Goal: Register for event/course: Sign up to attend an event or enroll in a course

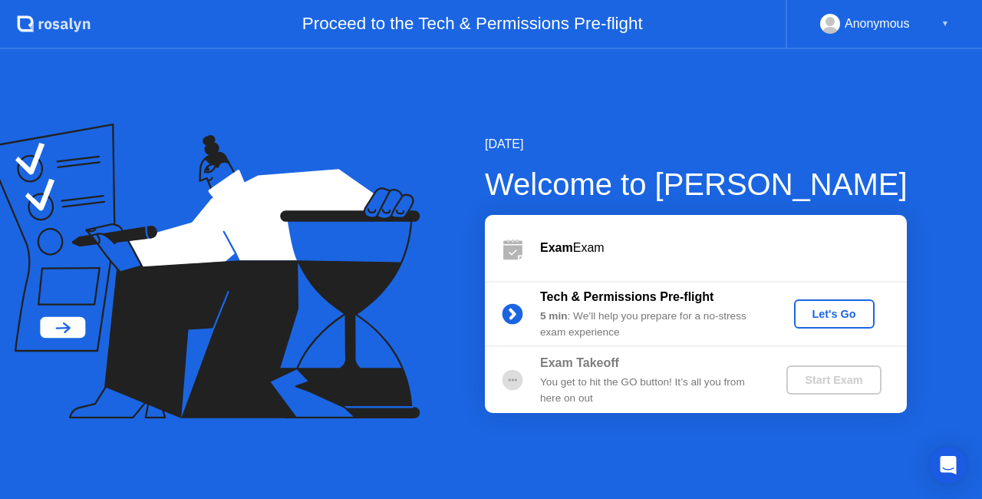
click at [853, 312] on div "Let's Go" at bounding box center [834, 314] width 68 height 12
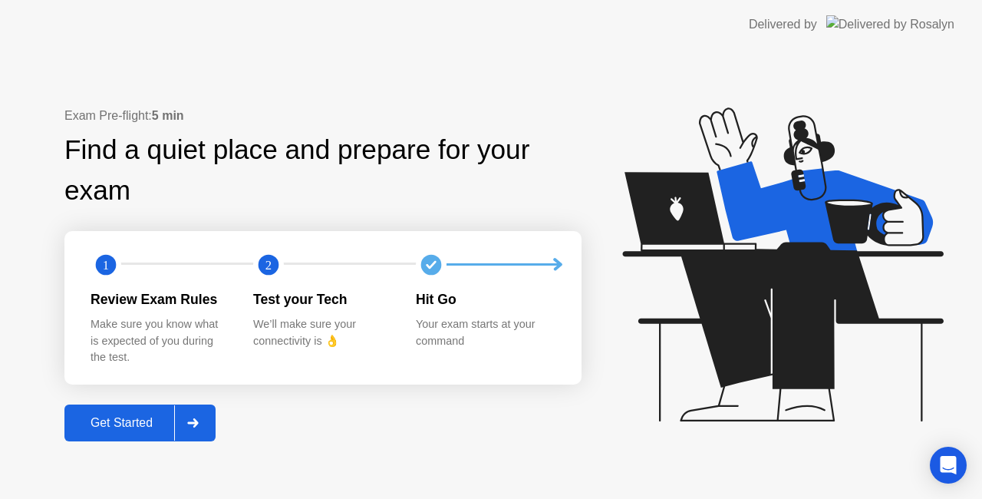
click at [144, 411] on button "Get Started" at bounding box center [139, 422] width 151 height 37
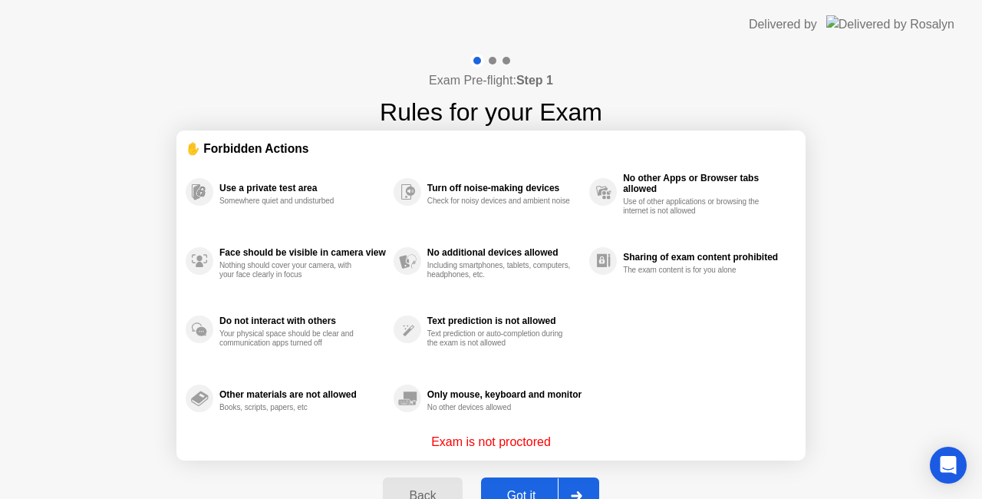
click at [529, 484] on button "Got it" at bounding box center [540, 495] width 118 height 37
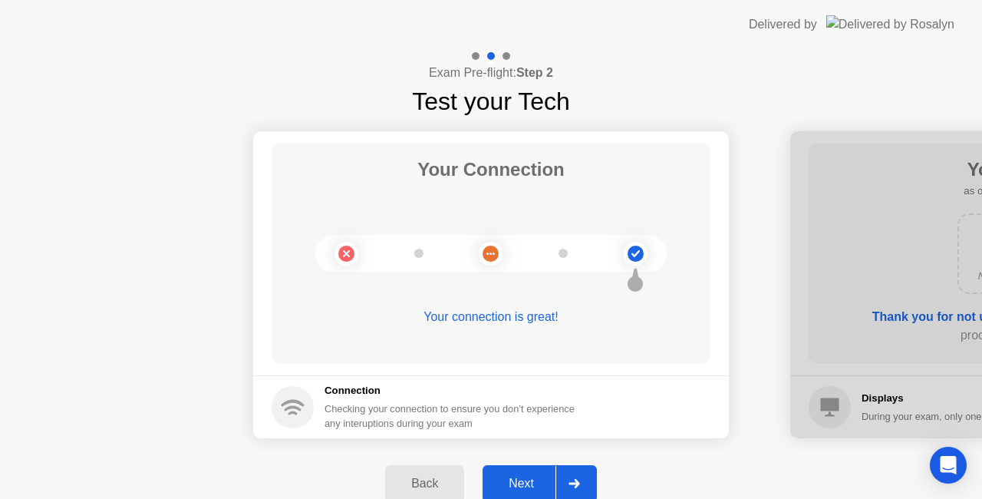
click at [529, 484] on div "Next" at bounding box center [521, 484] width 68 height 14
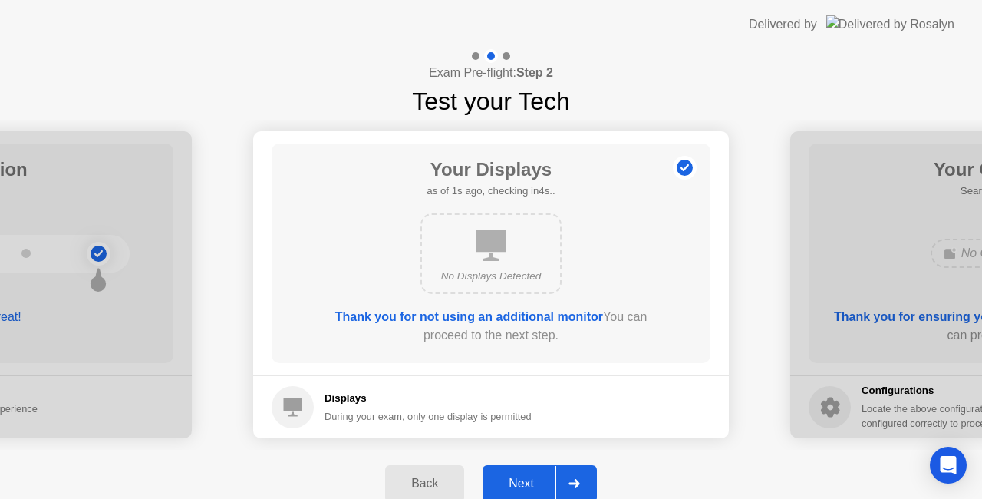
click at [529, 484] on div "Next" at bounding box center [521, 484] width 68 height 14
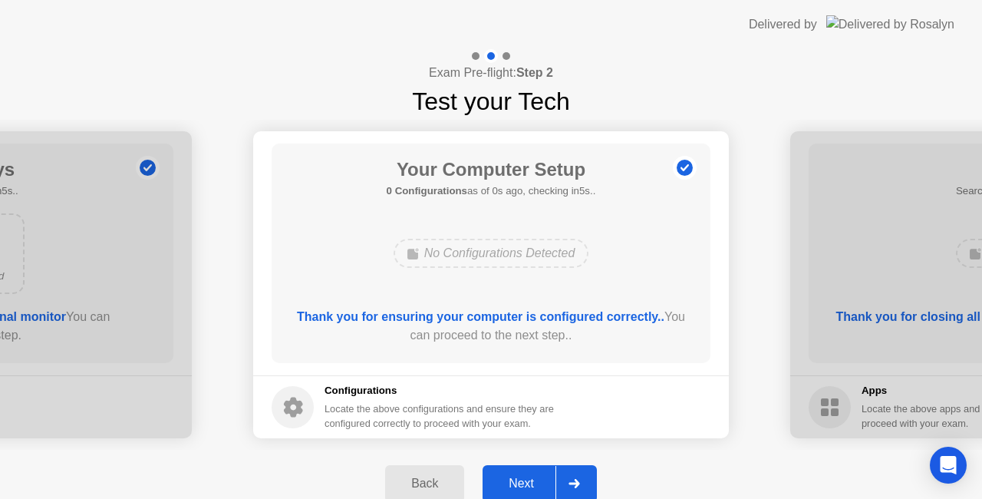
click at [526, 488] on div "Next" at bounding box center [521, 484] width 68 height 14
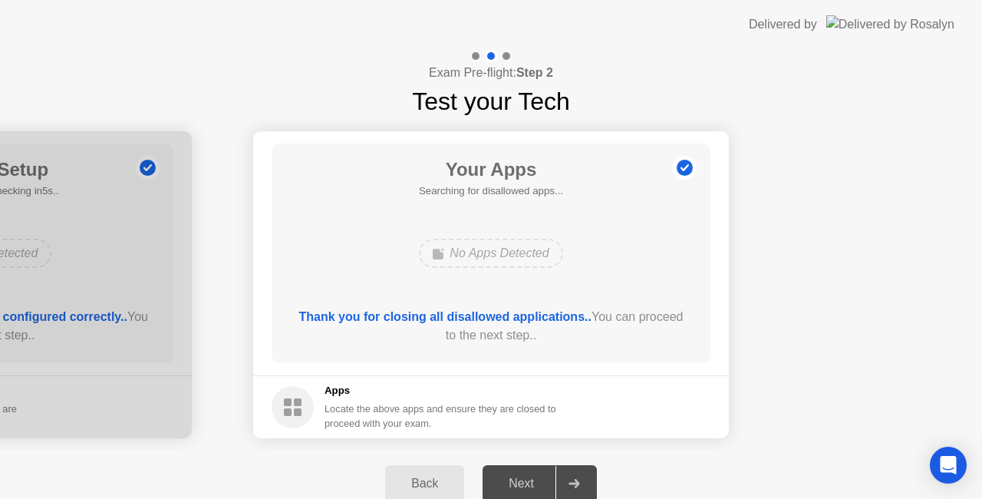
click at [526, 488] on div "Next" at bounding box center [521, 484] width 68 height 14
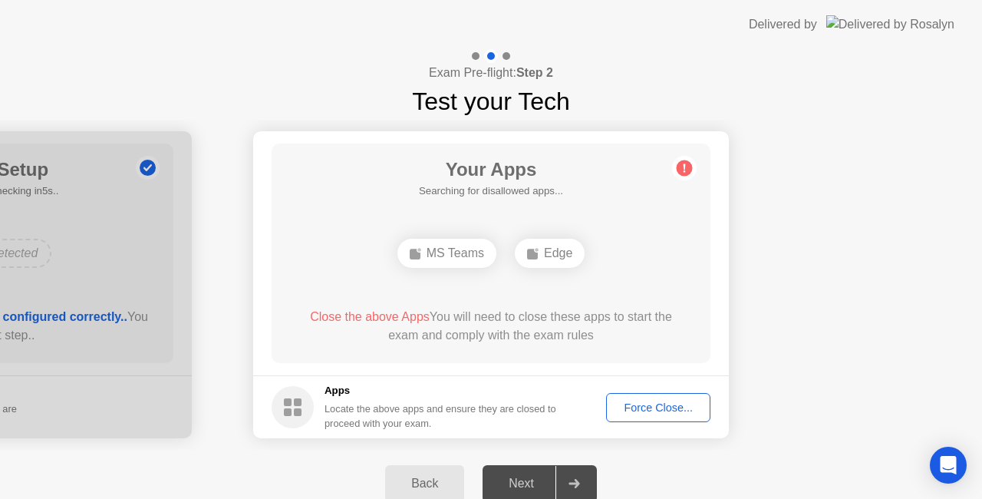
click at [666, 278] on div "Your Apps Searching for disallowed apps... MS Teams Edge Close the above Apps Y…" at bounding box center [491, 253] width 439 height 219
click at [532, 485] on div "Next" at bounding box center [521, 484] width 68 height 14
click at [648, 414] on div "Force Close..." at bounding box center [659, 407] width 94 height 12
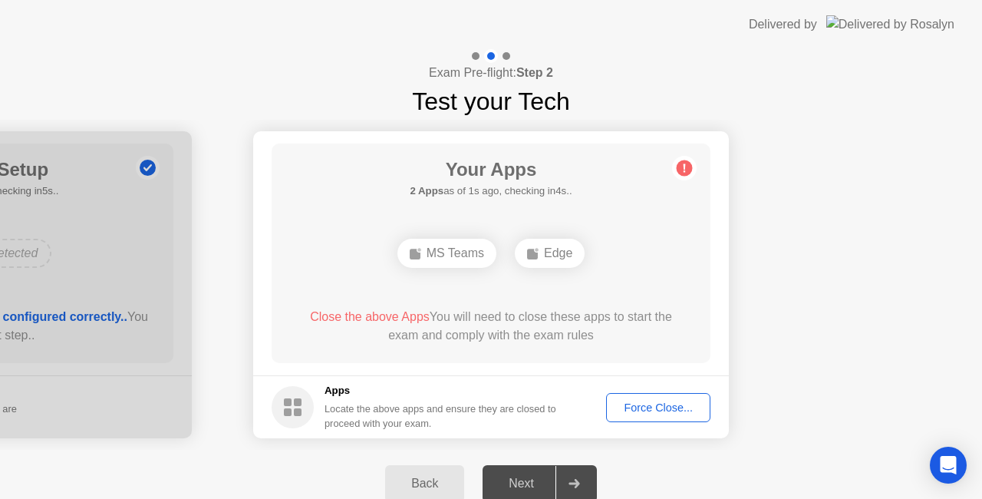
click at [529, 477] on div "Next" at bounding box center [521, 484] width 68 height 14
click at [537, 487] on div "Next" at bounding box center [521, 484] width 68 height 14
click at [646, 401] on div "Force Close..." at bounding box center [659, 407] width 94 height 12
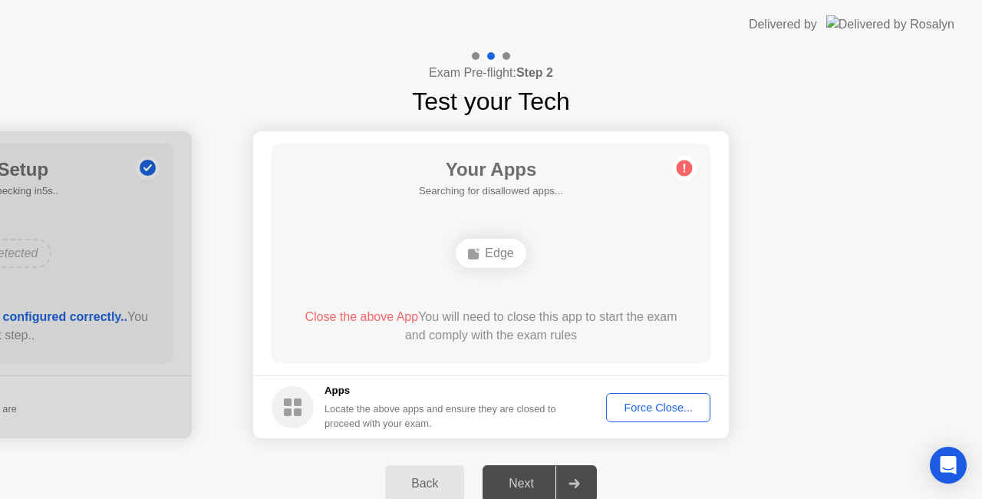
click at [493, 360] on div "Your Apps Searching for disallowed apps... Edge Close the above App You will ne…" at bounding box center [491, 253] width 439 height 219
click at [523, 480] on div "Next" at bounding box center [521, 484] width 68 height 14
click at [691, 418] on button "Force Close..." at bounding box center [658, 407] width 104 height 29
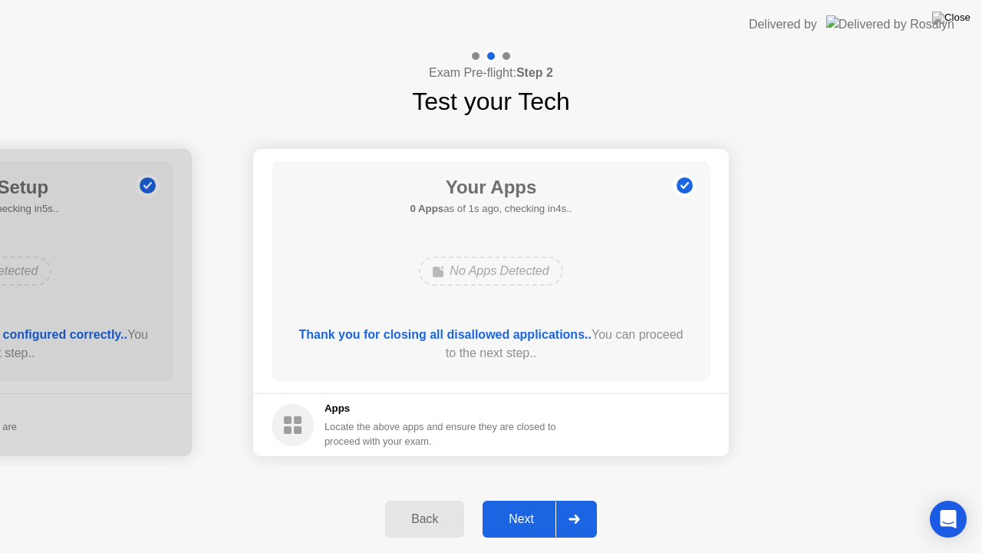
click at [532, 498] on div "Next" at bounding box center [521, 519] width 68 height 14
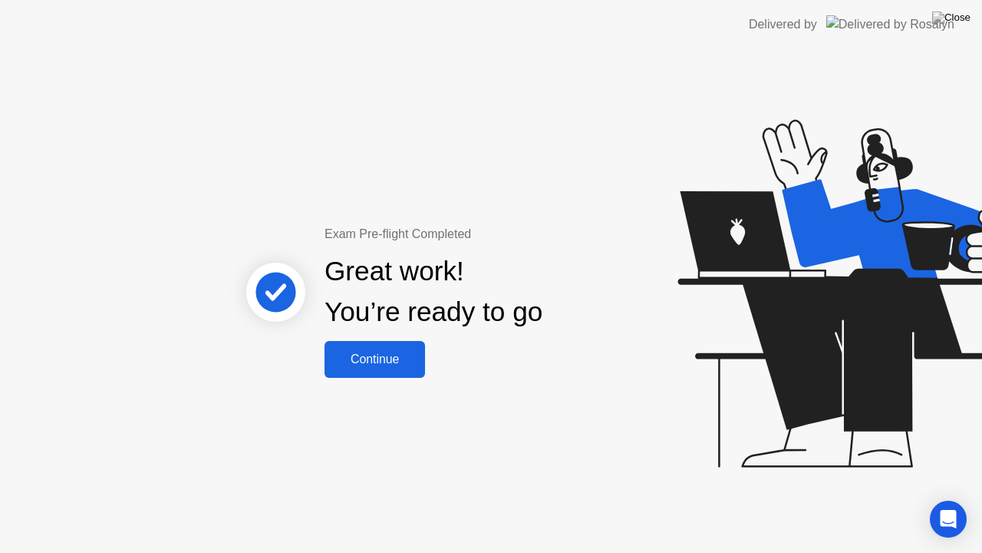
click at [411, 373] on button "Continue" at bounding box center [375, 359] width 101 height 37
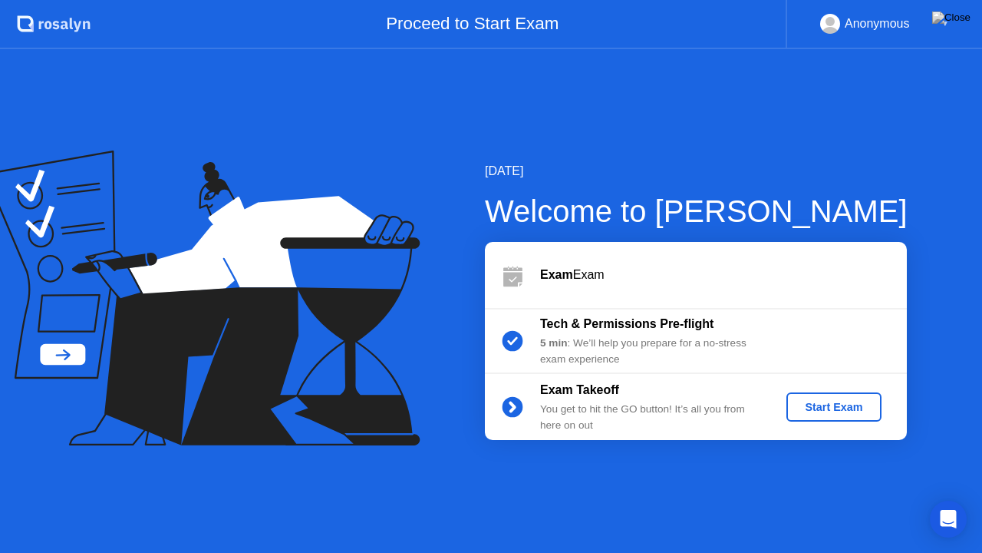
click at [823, 401] on div "Start Exam" at bounding box center [834, 407] width 82 height 12
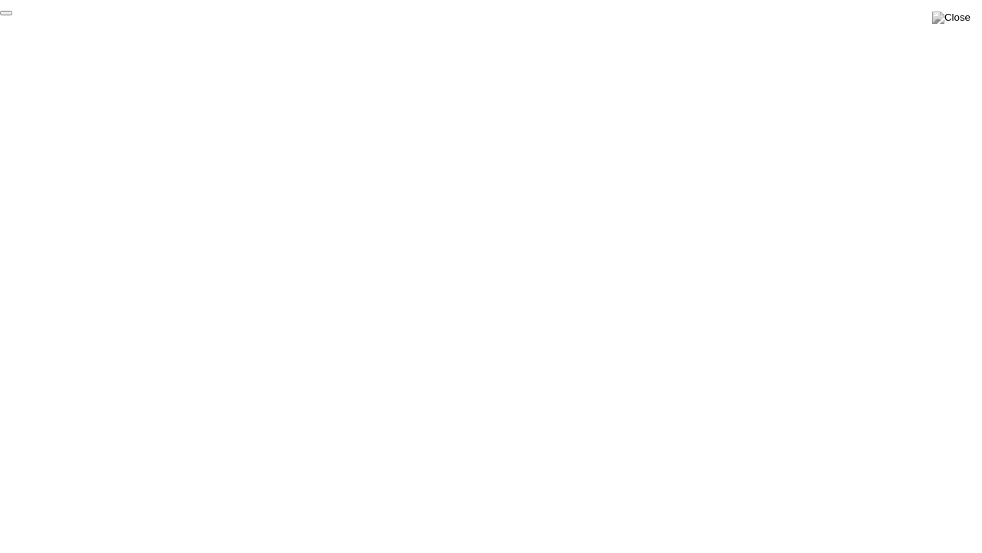
click div "End Proctoring Session"
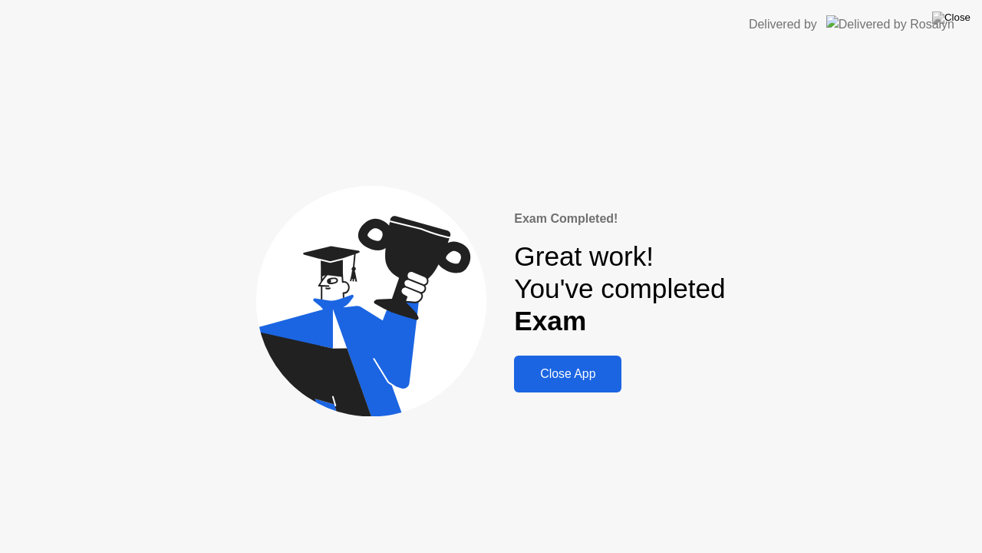
click at [585, 371] on div "Close App" at bounding box center [568, 374] width 98 height 14
